Goal: Find specific page/section: Find specific page/section

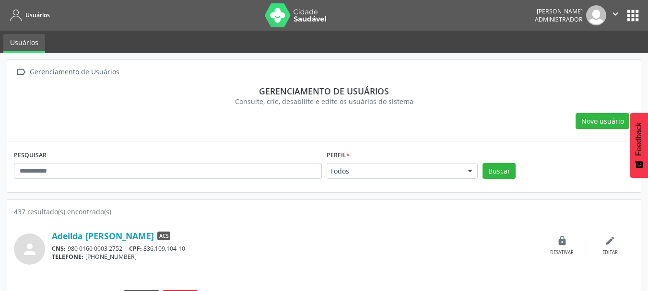
click at [638, 18] on button "apps" at bounding box center [633, 15] width 17 height 17
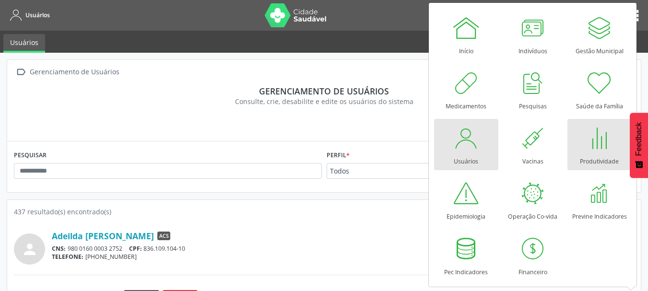
click at [593, 138] on div at bounding box center [600, 138] width 29 height 29
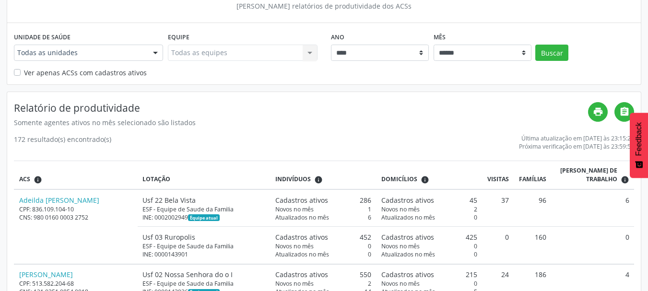
scroll to position [93, 0]
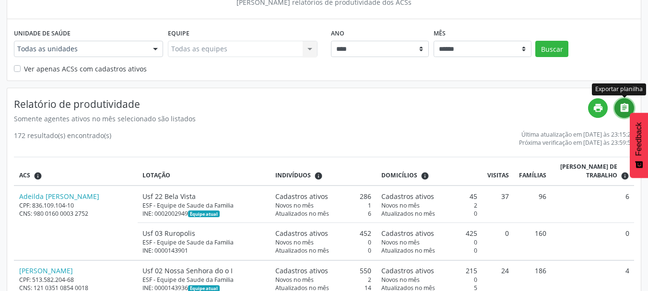
click at [625, 108] on icon "" at bounding box center [625, 108] width 11 height 11
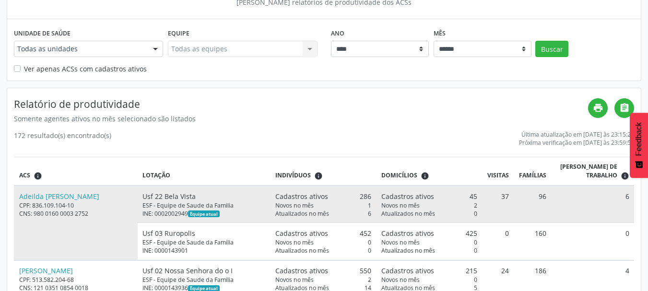
click at [447, 210] on div "Atualizados no mês 0" at bounding box center [430, 214] width 96 height 8
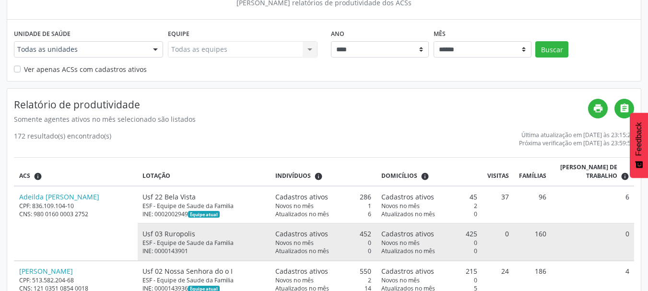
scroll to position [69, 0]
